Goal: Find contact information: Find contact information

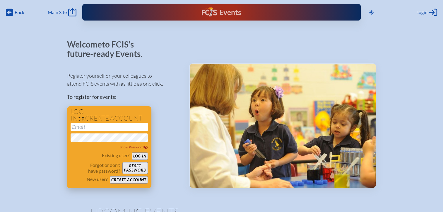
type input "[EMAIL_ADDRESS][DOMAIN_NAME]"
click at [146, 157] on button "Log in" at bounding box center [140, 155] width 16 height 7
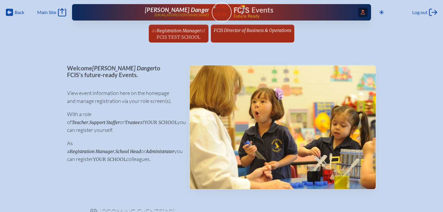
click at [361, 14] on icon "Access Users..." at bounding box center [363, 12] width 4 height 5
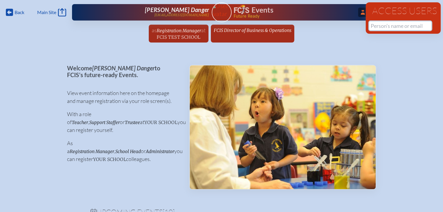
click at [382, 25] on input "text" at bounding box center [400, 25] width 62 height 9
paste input "[PERSON_NAME]"
click at [390, 28] on input "[PERSON_NAME]" at bounding box center [400, 25] width 62 height 9
click at [387, 27] on input "Robb Hough" at bounding box center [400, 25] width 62 height 9
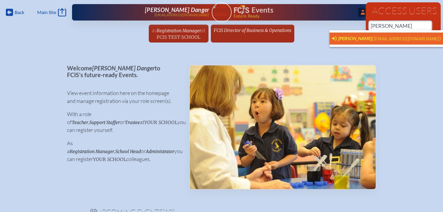
scroll to position [0, 4]
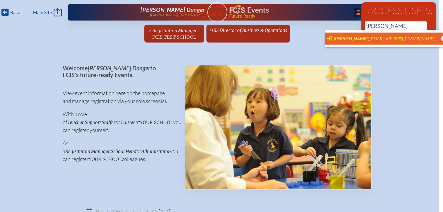
click at [384, 39] on span "(mcnultystudio@gmail.com)" at bounding box center [401, 38] width 69 height 5
type input "mcnultystudio@gmail.com"
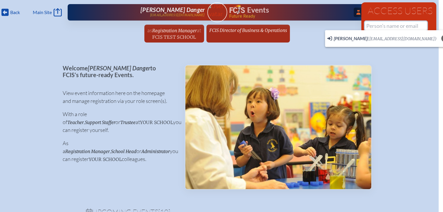
scroll to position [0, 0]
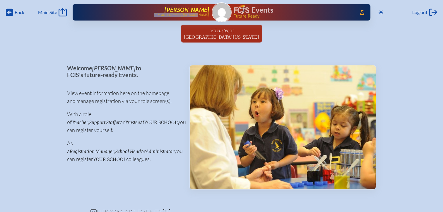
drag, startPoint x: 209, startPoint y: 15, endPoint x: 168, endPoint y: 16, distance: 41.0
click at [168, 16] on div "Access Users... Robb Hough mcnultystudio@gmail.com Events Future Ready" at bounding box center [222, 12] width 298 height 16
copy p "[EMAIL_ADDRESS][DOMAIN_NAME]"
click at [360, 13] on icon at bounding box center [362, 12] width 4 height 5
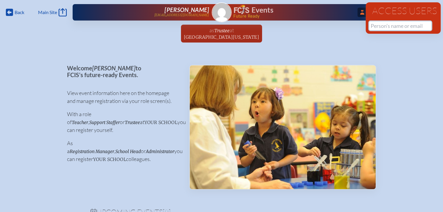
click at [380, 25] on input "text" at bounding box center [400, 25] width 62 height 9
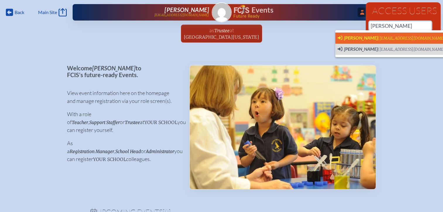
scroll to position [0, 4]
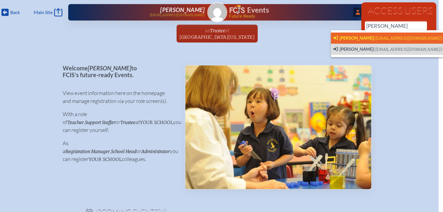
click at [353, 37] on span "Clint Erickson" at bounding box center [356, 38] width 34 height 6
type input "ericksonc@bocachristian.org"
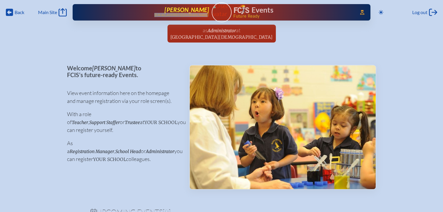
drag, startPoint x: 209, startPoint y: 16, endPoint x: 165, endPoint y: 18, distance: 44.2
click at [165, 18] on div "Access Users... Clint Erickson ericksonc@bocachristian.org Events Future Ready" at bounding box center [222, 12] width 298 height 16
copy p "ericksonc@bocachristian.org"
click at [362, 11] on icon at bounding box center [362, 12] width 4 height 5
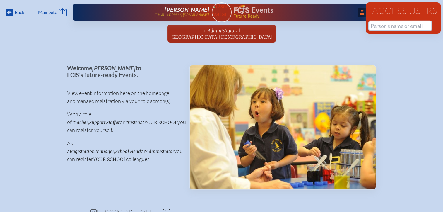
click at [376, 25] on input "text" at bounding box center [400, 25] width 62 height 9
paste input "Stewart"
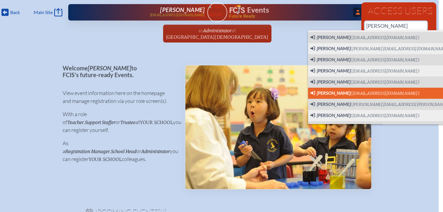
scroll to position [21, 0]
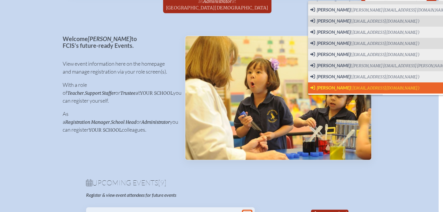
click at [330, 89] on span "Jared Stewart" at bounding box center [334, 88] width 34 height 6
type input "[EMAIL_ADDRESS][DOMAIN_NAME]"
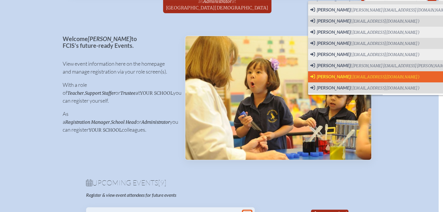
scroll to position [0, 0]
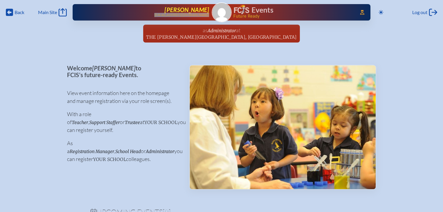
drag, startPoint x: 210, startPoint y: 16, endPoint x: 163, endPoint y: 14, distance: 46.6
click at [163, 14] on div "Access Users... [PERSON_NAME] [EMAIL_ADDRESS][DOMAIN_NAME] Events Future Ready" at bounding box center [222, 12] width 298 height 16
copy p "[EMAIL_ADDRESS][DOMAIN_NAME]"
